Goal: Task Accomplishment & Management: Manage account settings

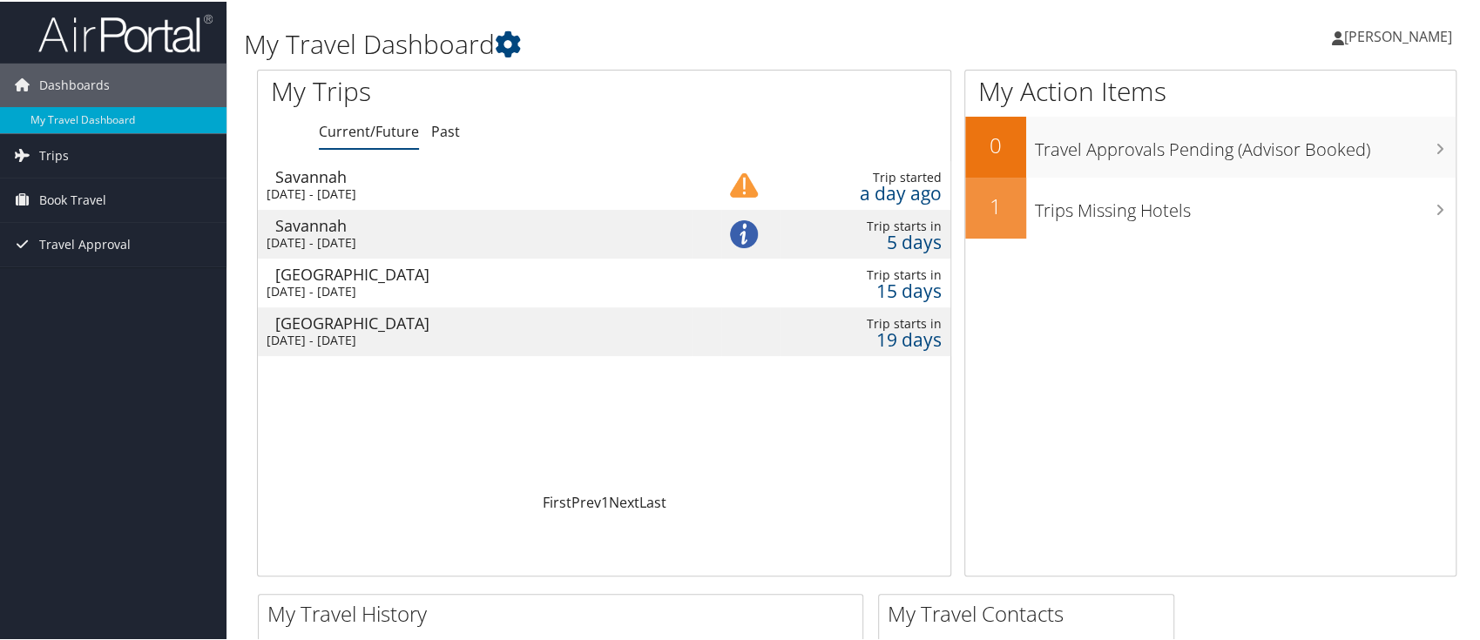
click at [448, 230] on div "Savannah" at bounding box center [483, 224] width 417 height 16
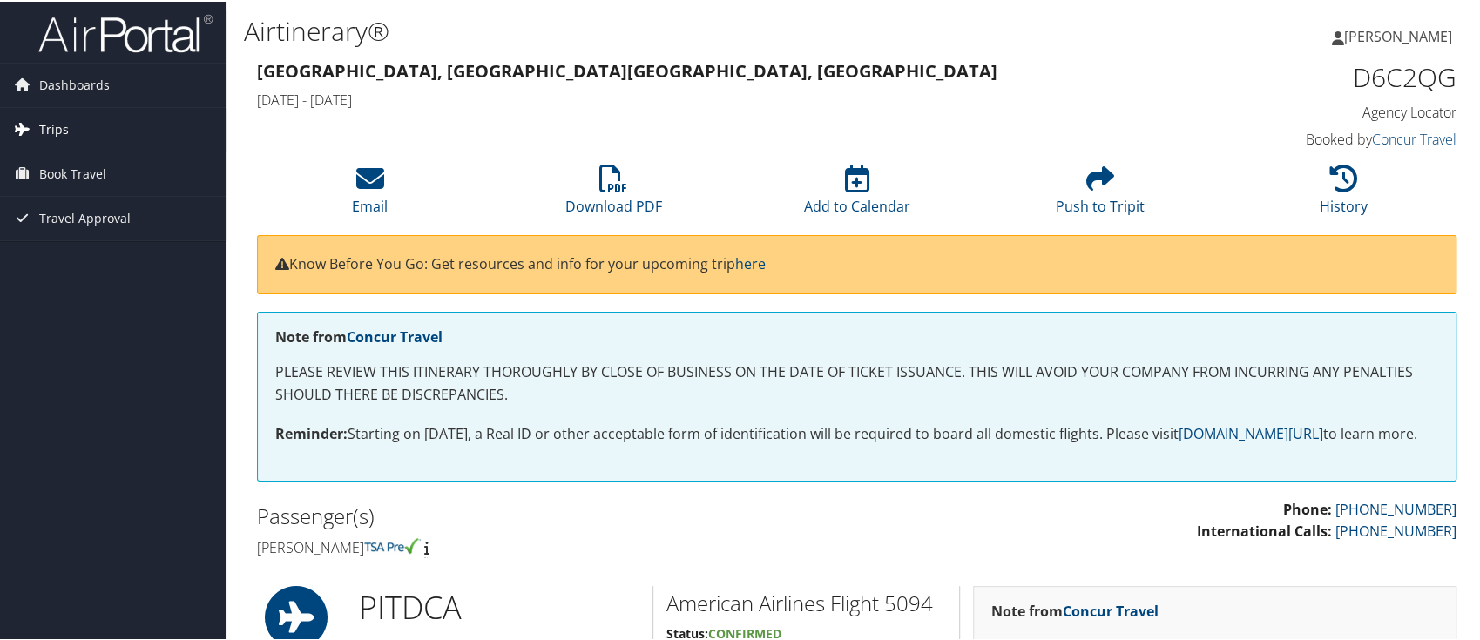
click at [56, 127] on span "Trips" at bounding box center [54, 128] width 30 height 44
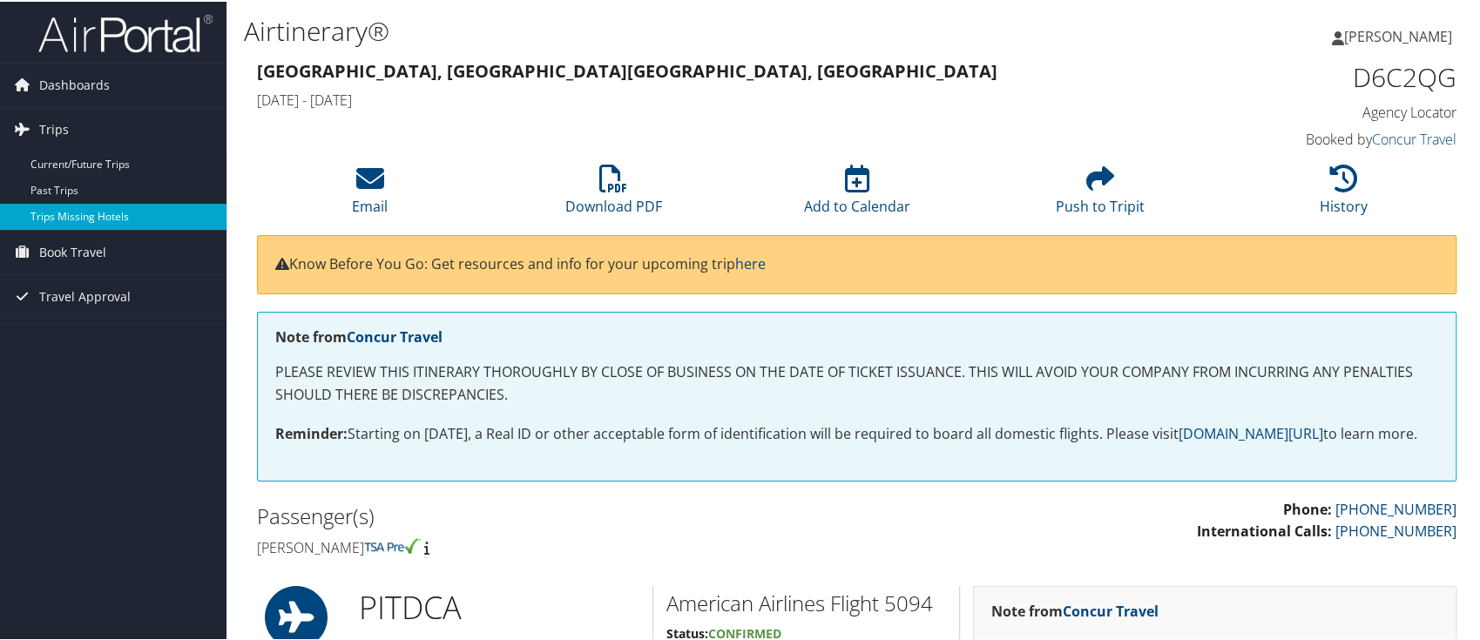
click at [62, 209] on link "Trips Missing Hotels" at bounding box center [113, 215] width 227 height 26
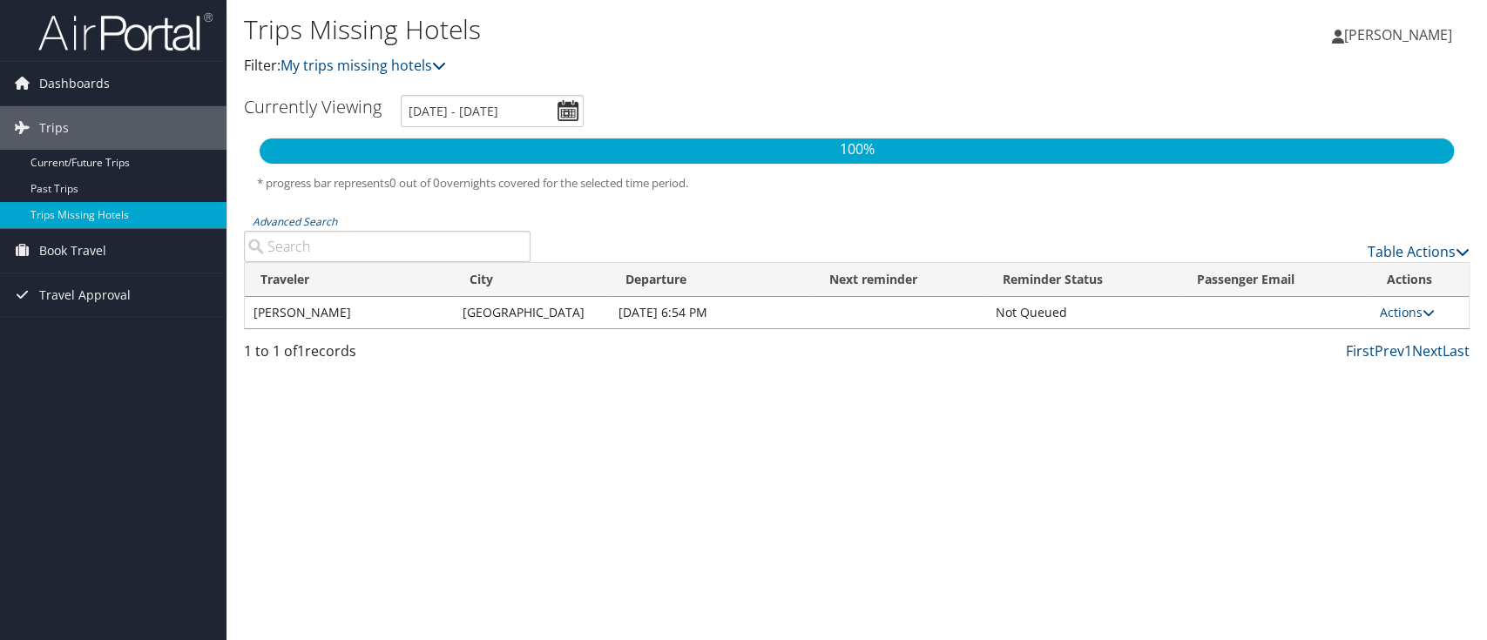
click at [967, 440] on div "Trips Missing Hotels Filter: My trips missing hotels Hannah Myers Hannah Myers …" at bounding box center [857, 320] width 1261 height 640
click at [64, 85] on span "Dashboards" at bounding box center [74, 84] width 71 height 44
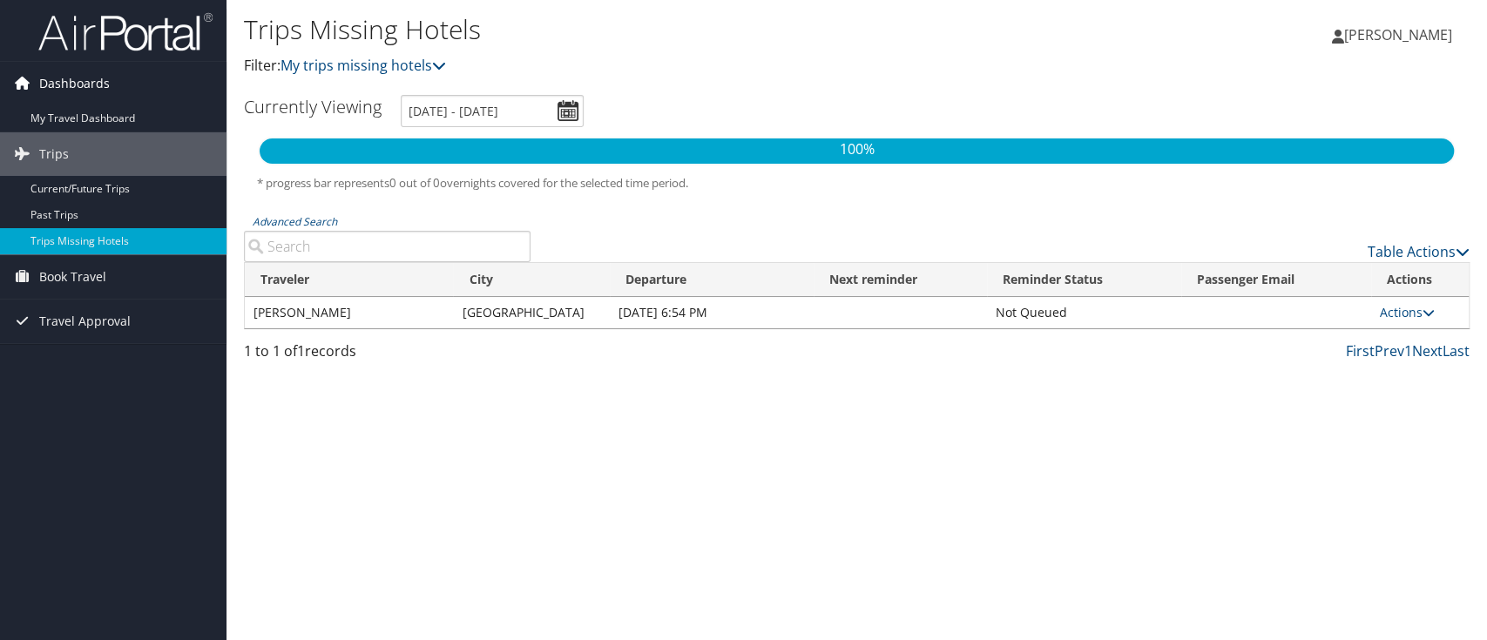
click at [37, 88] on link "Dashboards" at bounding box center [113, 84] width 227 height 44
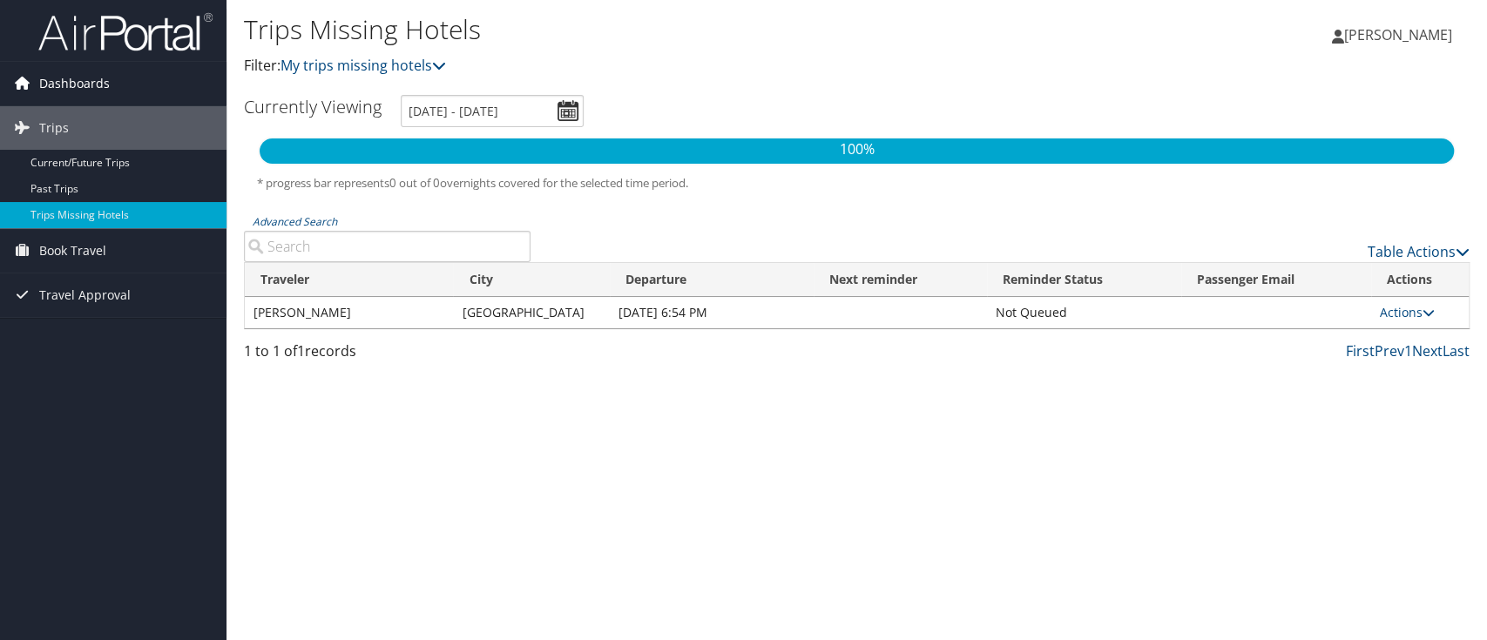
click at [22, 83] on icon at bounding box center [22, 83] width 26 height 26
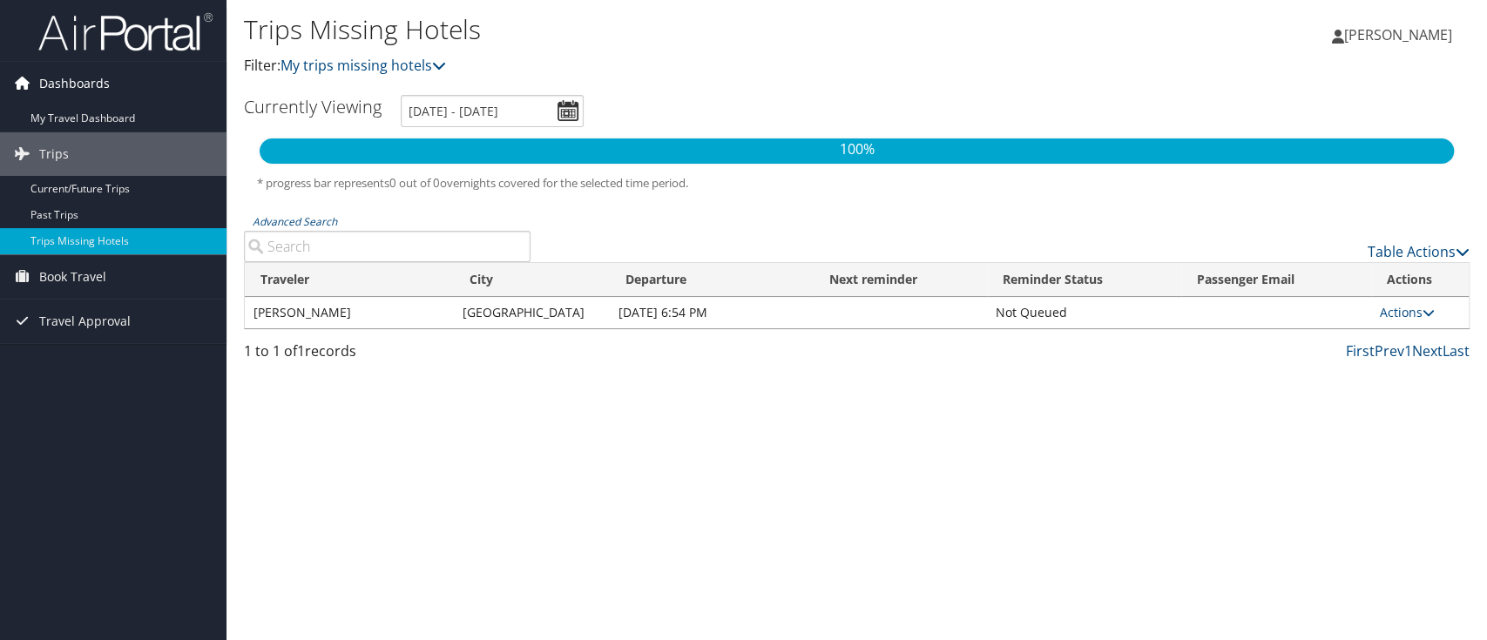
click at [22, 83] on icon at bounding box center [22, 83] width 26 height 26
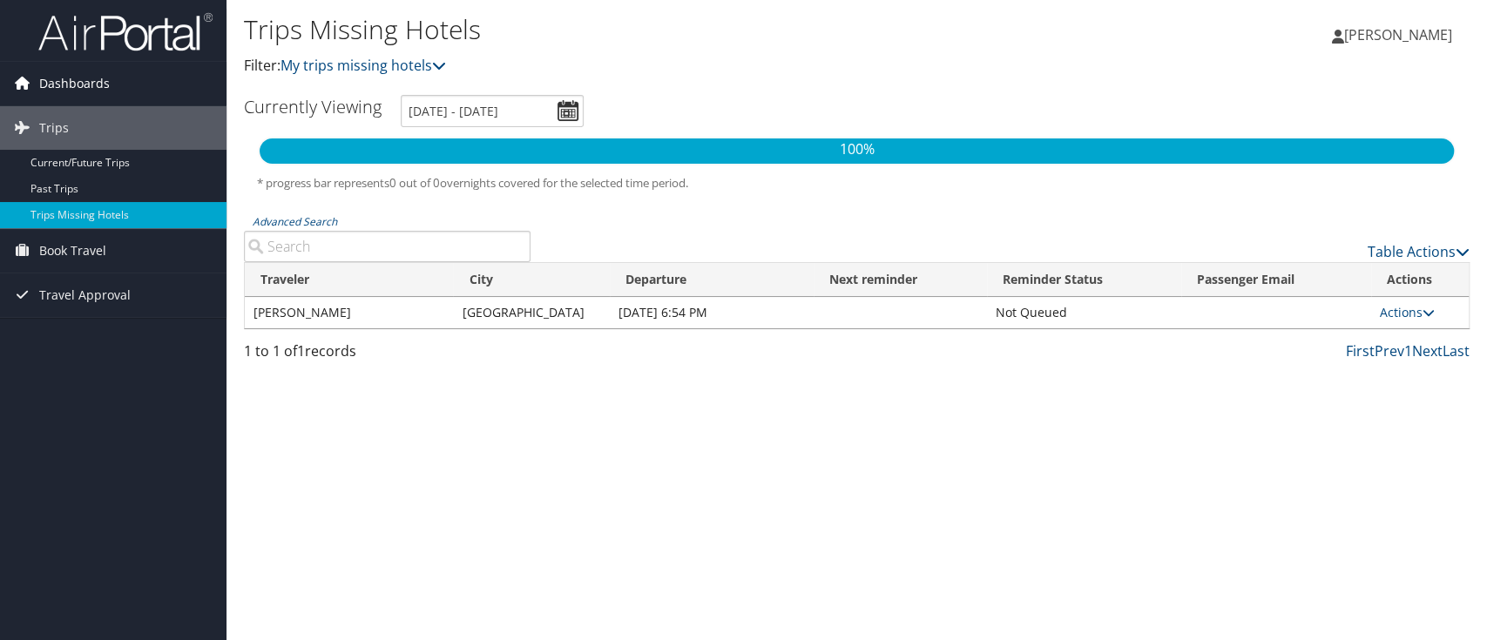
click at [22, 83] on icon at bounding box center [22, 83] width 26 height 26
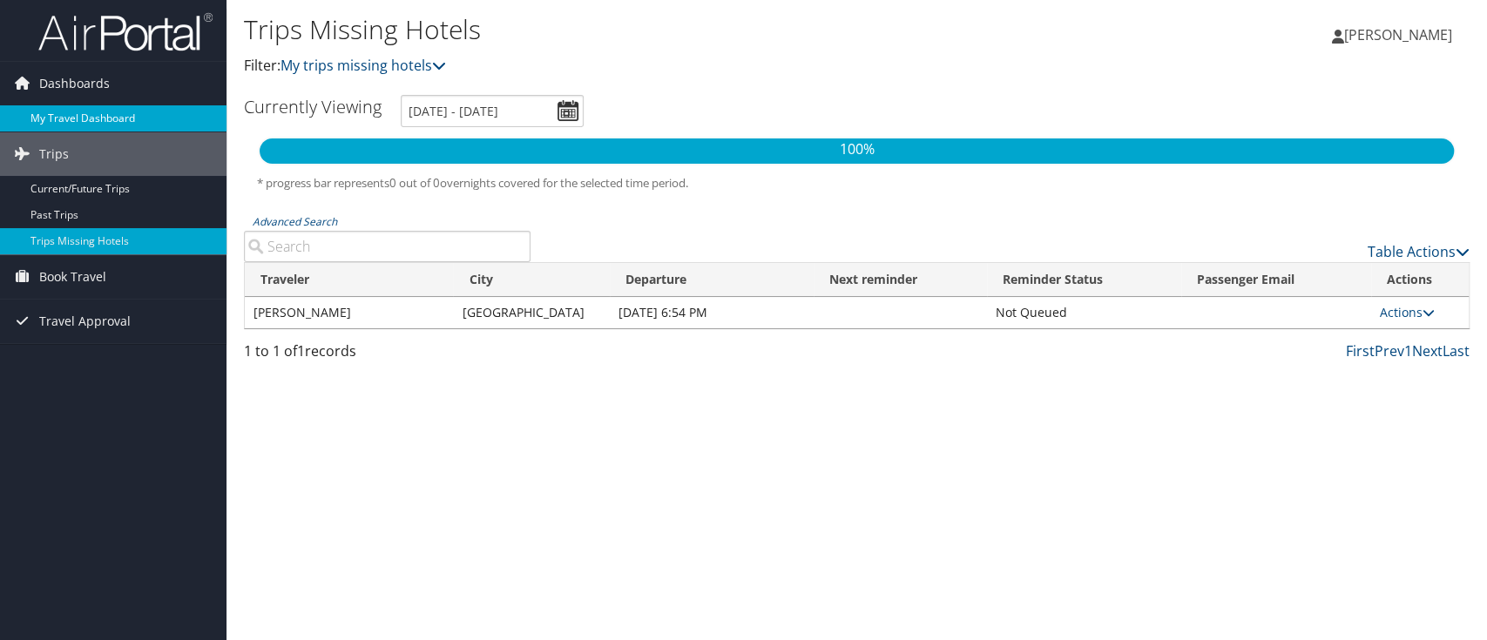
click at [69, 122] on link "My Travel Dashboard" at bounding box center [113, 118] width 227 height 26
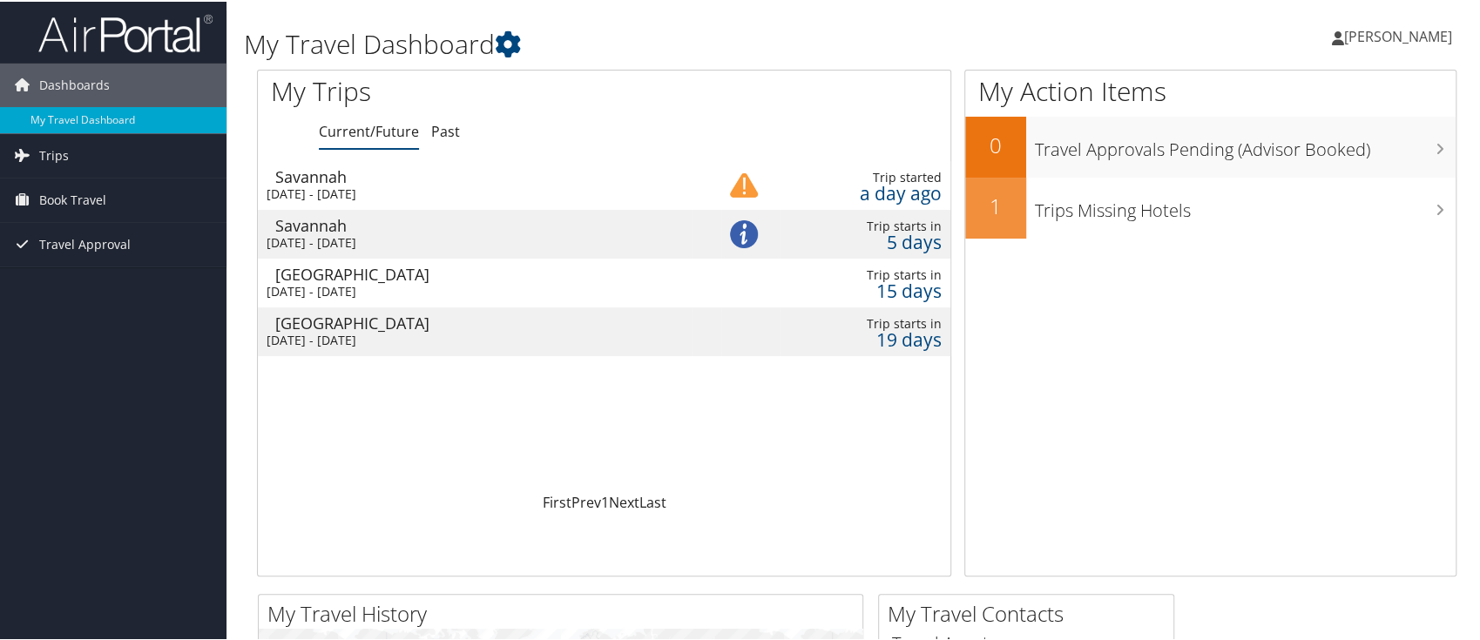
click at [913, 240] on div "5 days" at bounding box center [865, 241] width 153 height 16
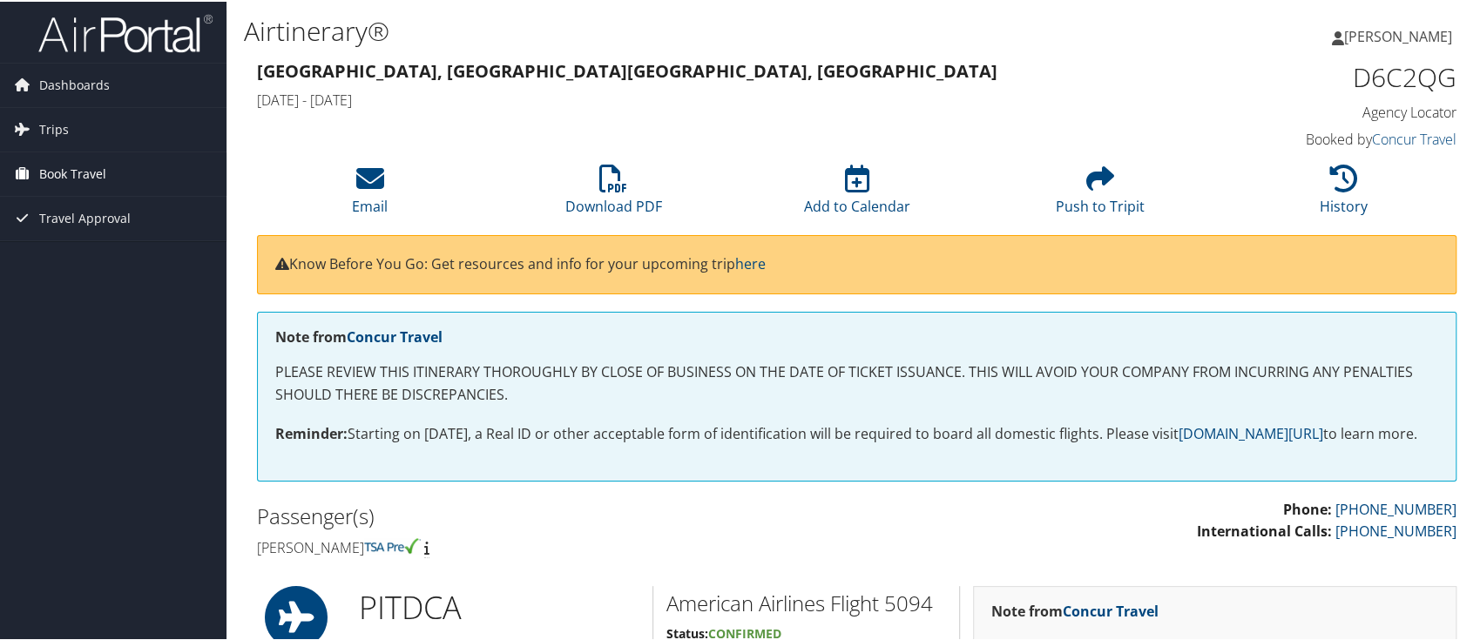
click at [84, 171] on span "Book Travel" at bounding box center [72, 173] width 67 height 44
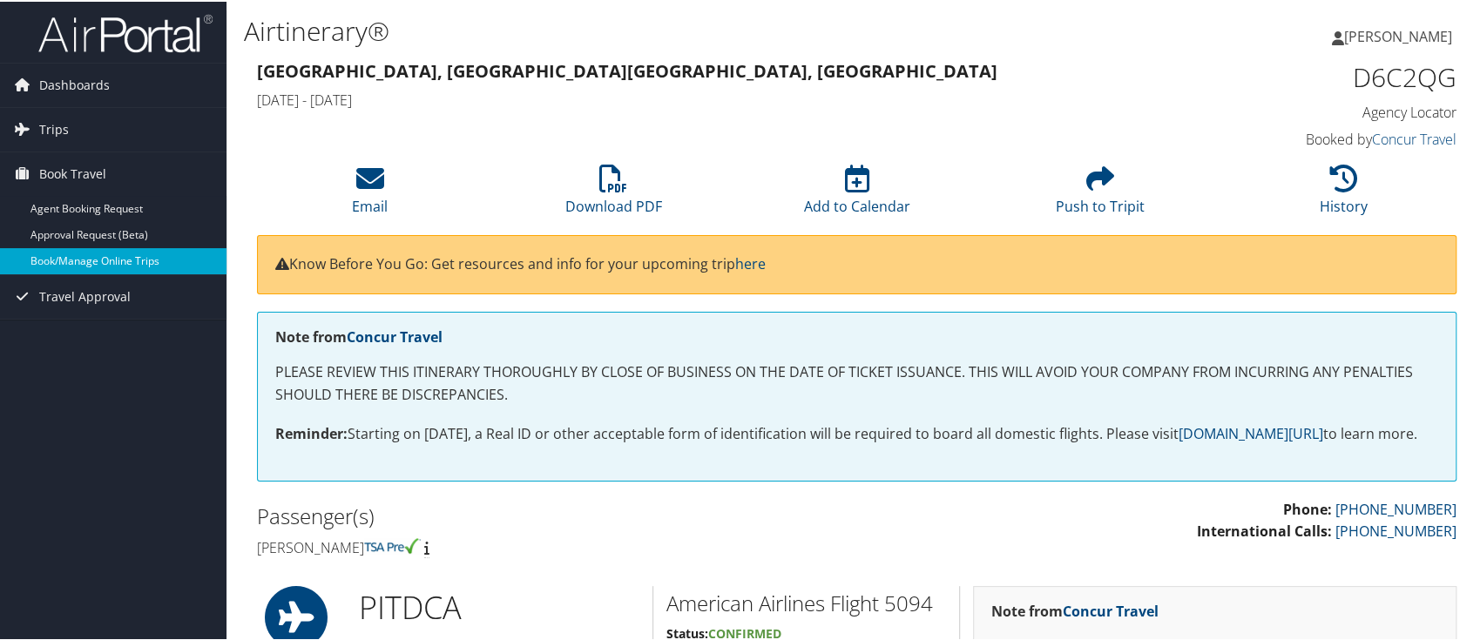
click at [61, 257] on link "Book/Manage Online Trips" at bounding box center [113, 260] width 227 height 26
